Goal: Navigation & Orientation: Go to known website

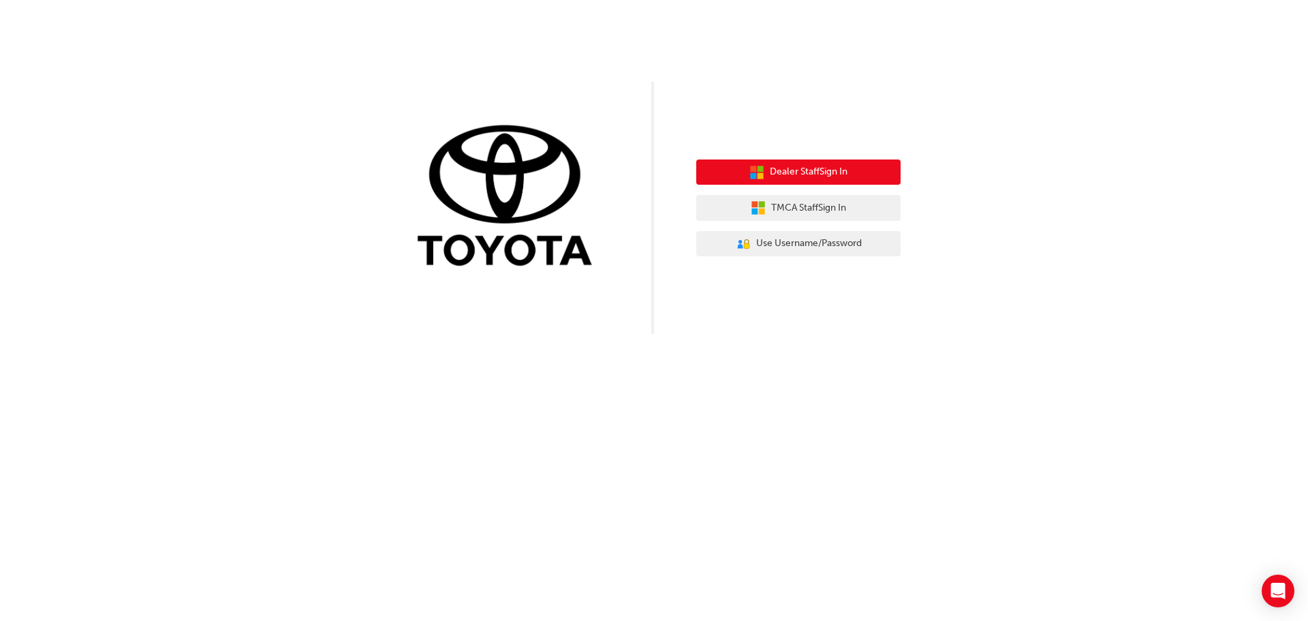
click at [830, 170] on span "Dealer Staff Sign In" at bounding box center [809, 172] width 78 height 16
